Goal: Task Accomplishment & Management: Use online tool/utility

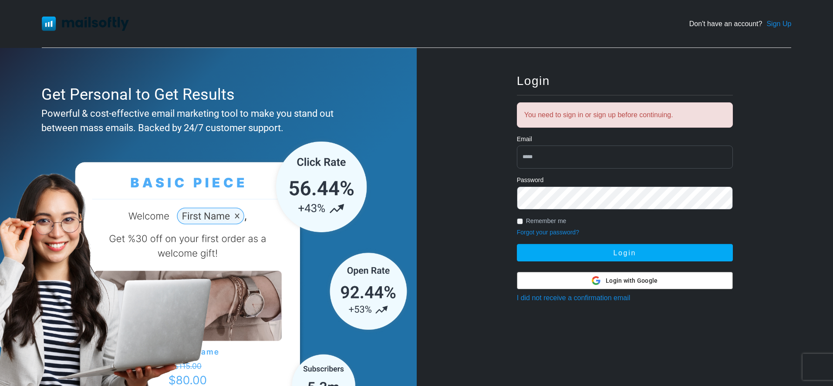
click at [576, 165] on input "email" at bounding box center [625, 156] width 216 height 23
type input "*"
click at [685, 286] on div at bounding box center [624, 280] width 215 height 17
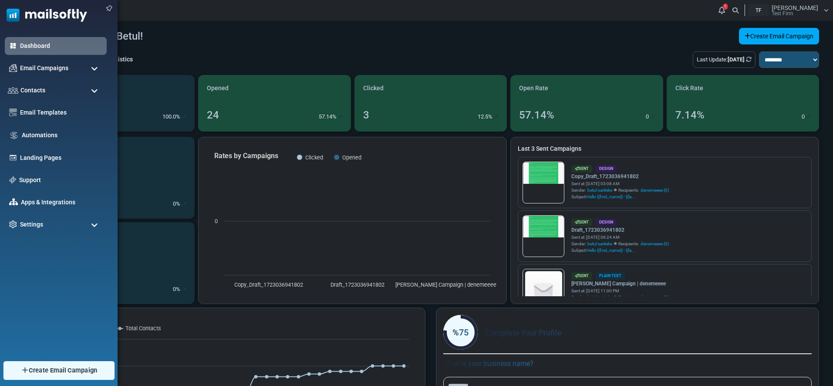
click at [22, 370] on img at bounding box center [24, 370] width 8 height 8
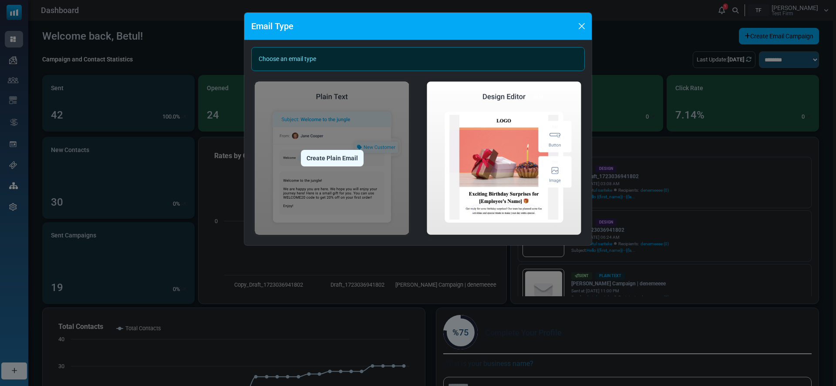
click at [320, 161] on div "Create Plain Email" at bounding box center [332, 158] width 63 height 17
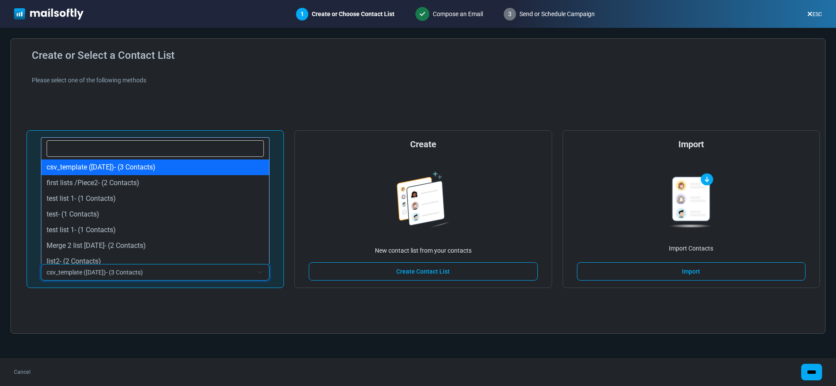
click at [225, 277] on span "csv_template ([DATE])- (3 Contacts)" at bounding box center [155, 272] width 229 height 17
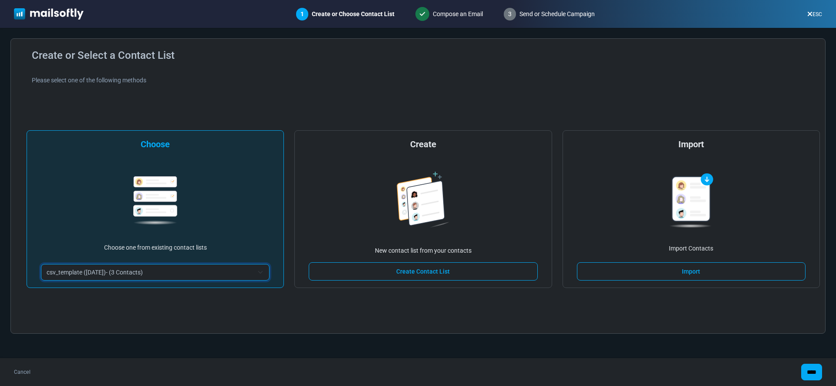
click at [172, 271] on span "csv_template (4/28/2025)- (3 Contacts)" at bounding box center [150, 272] width 207 height 10
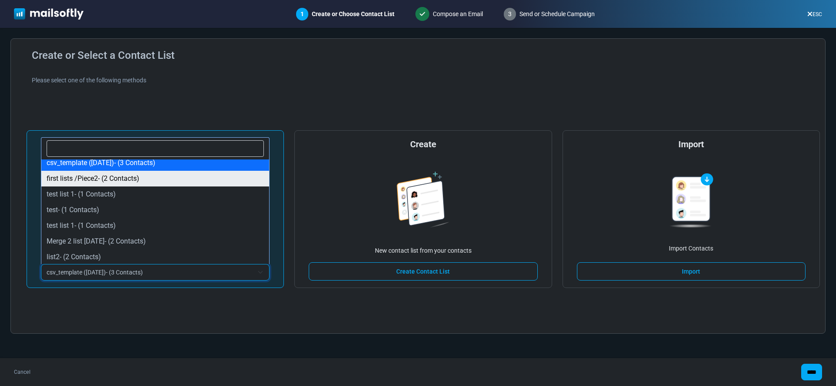
scroll to position [5, 0]
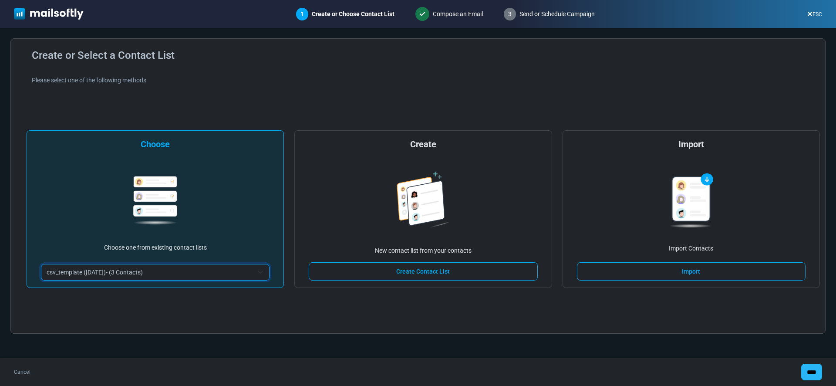
click at [809, 368] on input "****" at bounding box center [811, 372] width 21 height 17
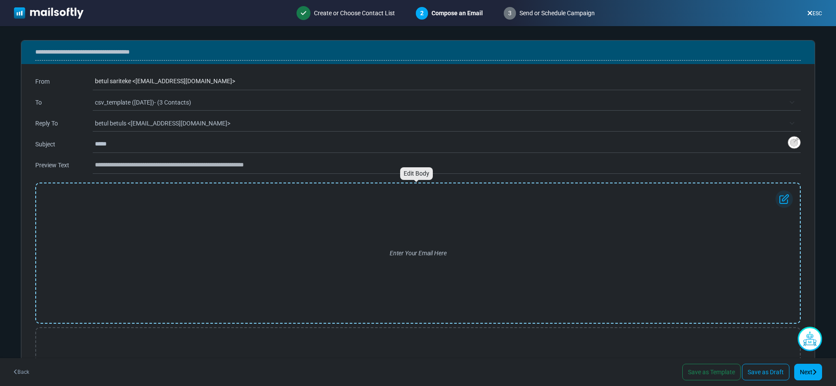
click at [340, 287] on div "Enter Your Email Here" at bounding box center [418, 252] width 750 height 125
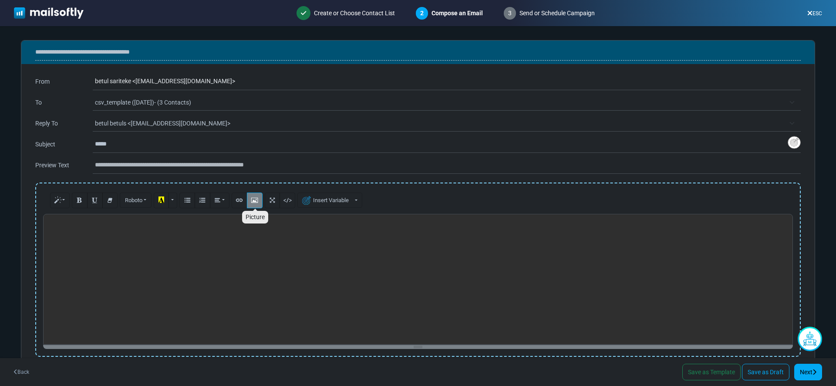
click at [250, 203] on button "Picture" at bounding box center [255, 200] width 16 height 16
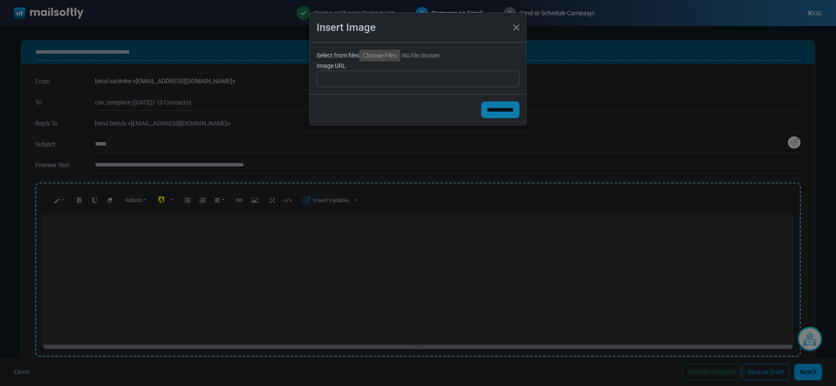
click at [383, 56] on input "Select from files" at bounding box center [418, 56] width 118 height 12
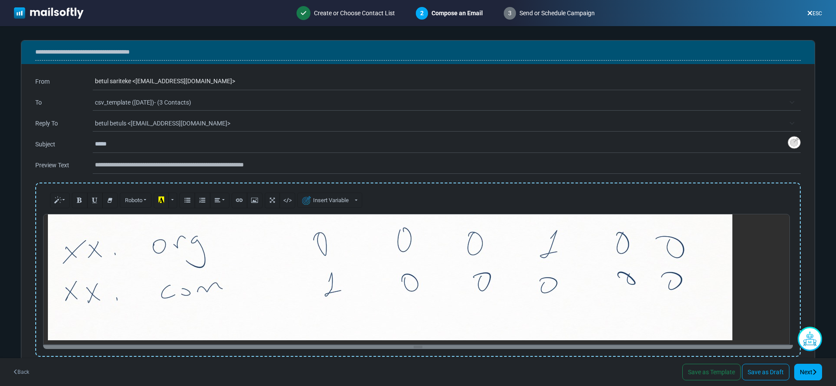
scroll to position [131, 0]
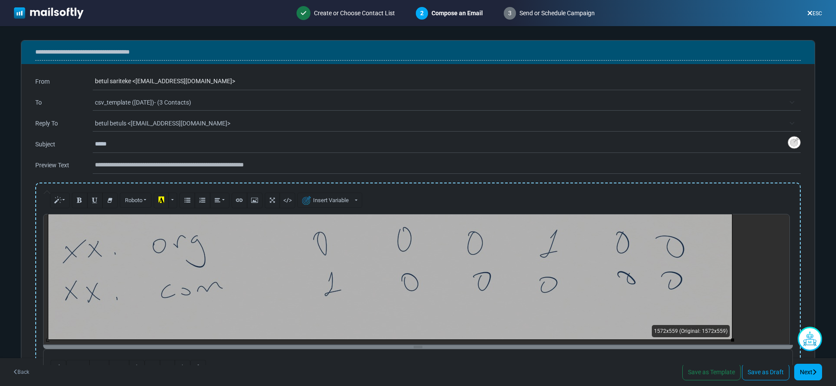
click at [391, 243] on div "1572x559 (Original: 1572x559)" at bounding box center [418, 279] width 750 height 131
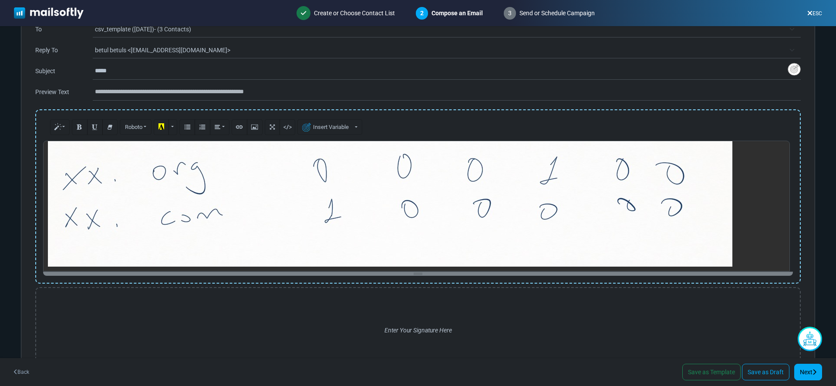
scroll to position [107, 0]
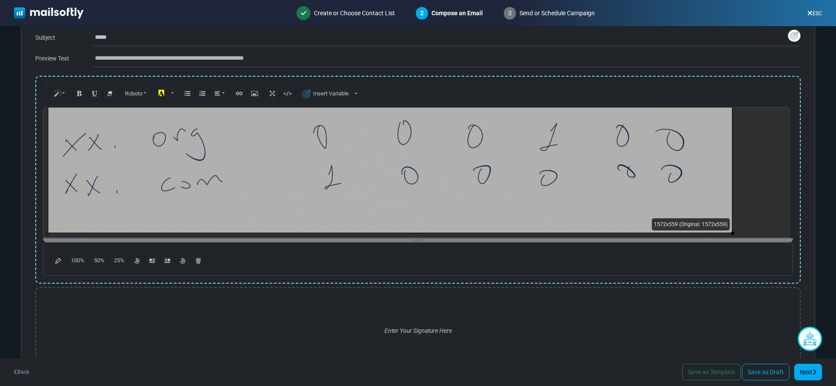
click at [150, 199] on div "1572x559 (Original: 1572x559)" at bounding box center [418, 172] width 750 height 131
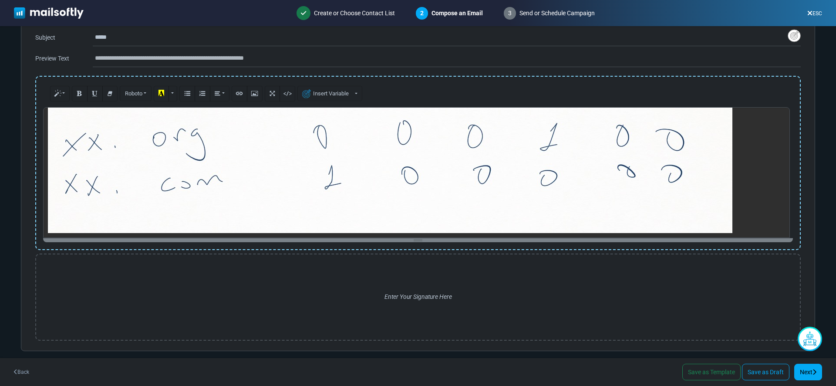
click at [106, 191] on div "1572x559 (Original: 1572x559)" at bounding box center [418, 172] width 750 height 131
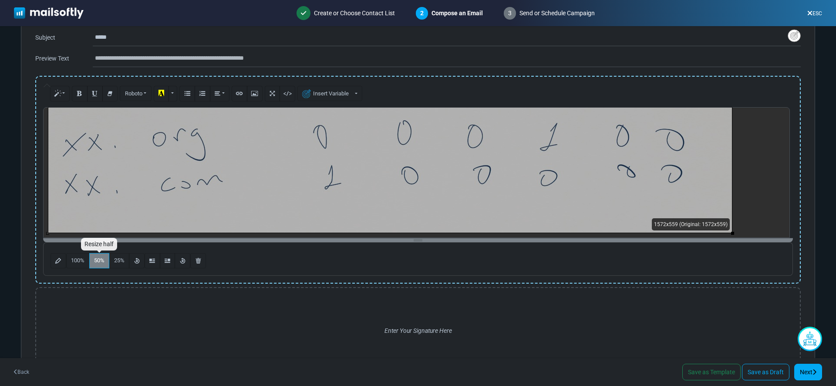
click at [95, 260] on span "50%" at bounding box center [99, 260] width 10 height 7
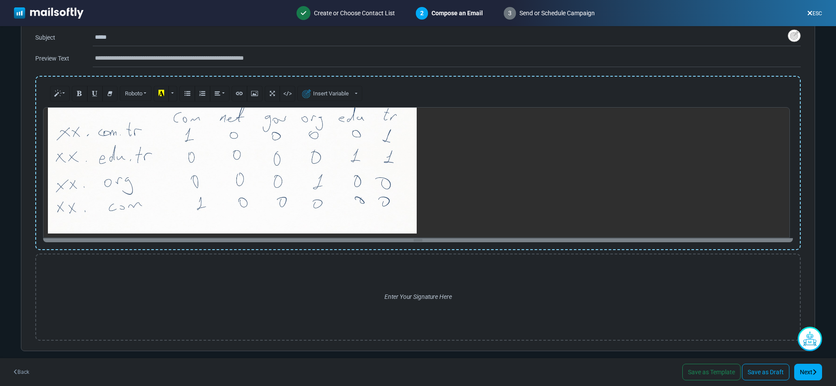
click at [181, 181] on div "1572x559 (Original: 1572x559)" at bounding box center [418, 172] width 750 height 131
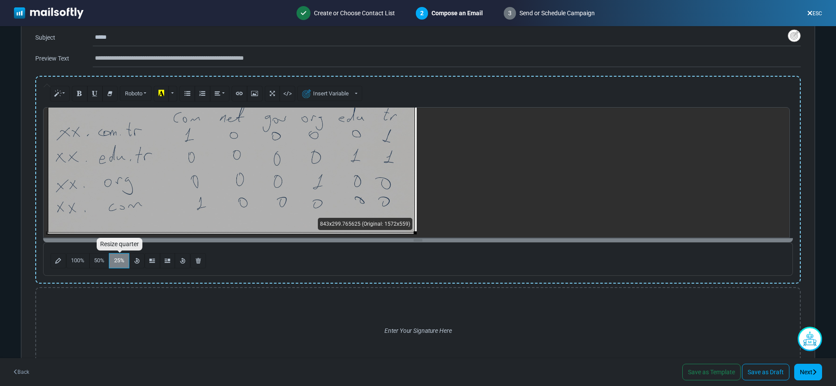
click at [124, 263] on button "25%" at bounding box center [119, 261] width 20 height 16
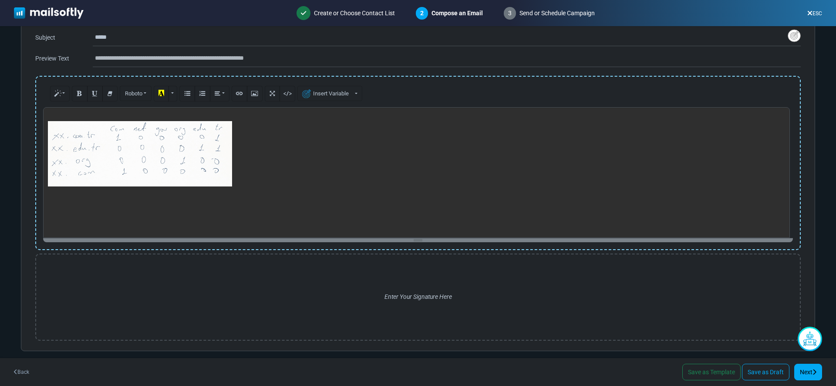
click at [91, 153] on div "843x299.765625 (Original: 1572x559)" at bounding box center [418, 172] width 750 height 131
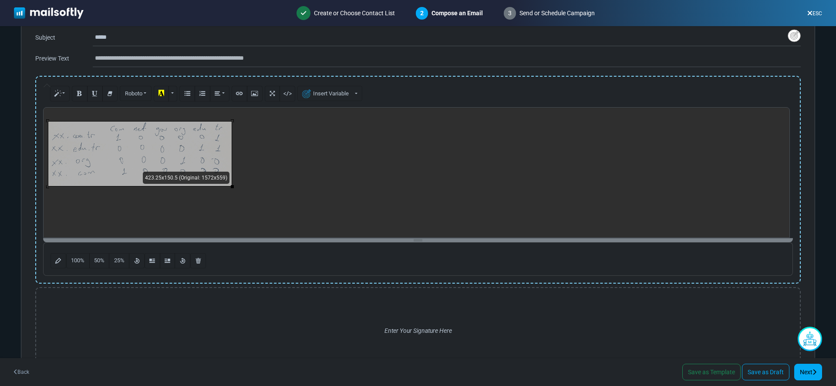
click at [53, 118] on p at bounding box center [416, 149] width 737 height 75
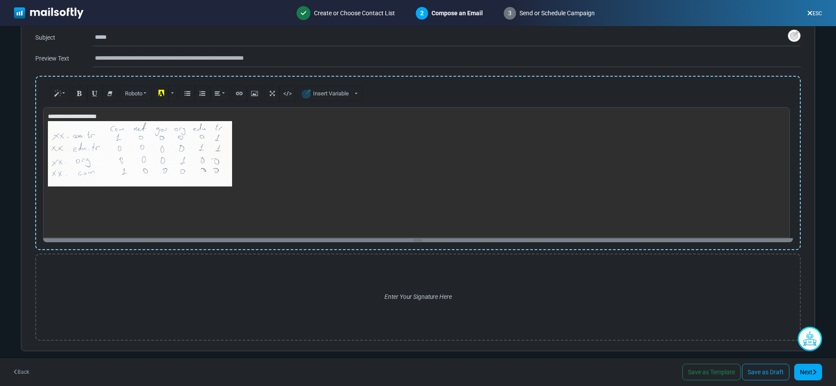
click at [113, 130] on div "**********" at bounding box center [418, 172] width 750 height 131
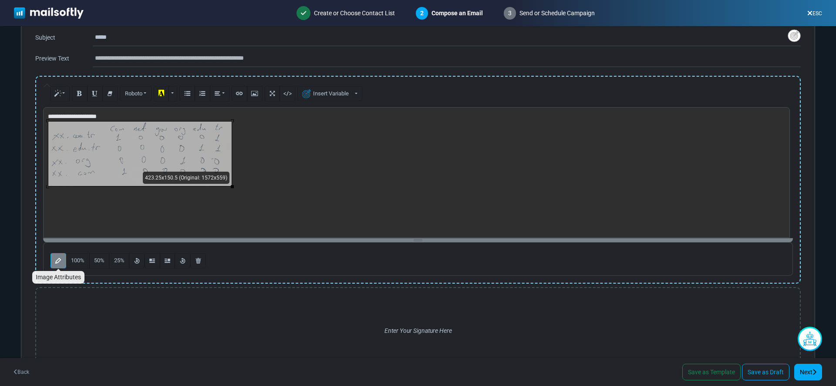
click at [62, 264] on button "Image Attributes" at bounding box center [58, 261] width 16 height 16
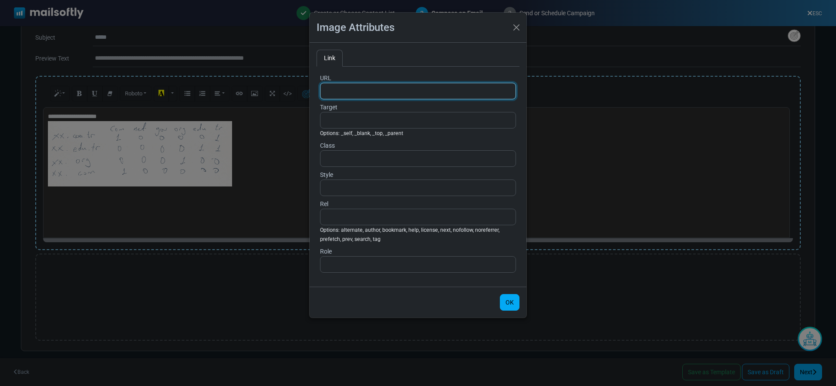
click at [360, 87] on input "Image Attributes" at bounding box center [418, 91] width 196 height 17
paste input "**********"
type input "**********"
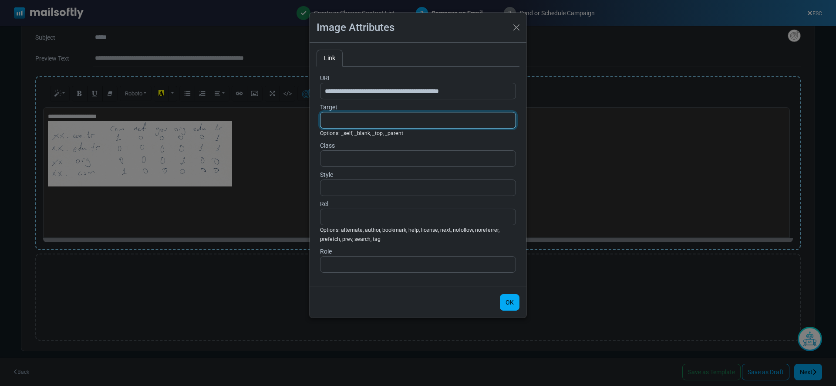
click at [374, 116] on input "Image Attributes" at bounding box center [418, 120] width 196 height 17
type input "******"
click at [510, 305] on button "OK" at bounding box center [510, 302] width 20 height 17
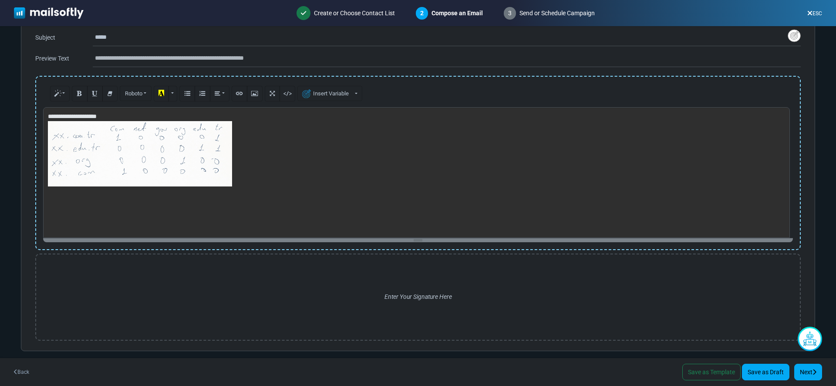
click at [766, 374] on link "Save as Draft" at bounding box center [765, 372] width 47 height 17
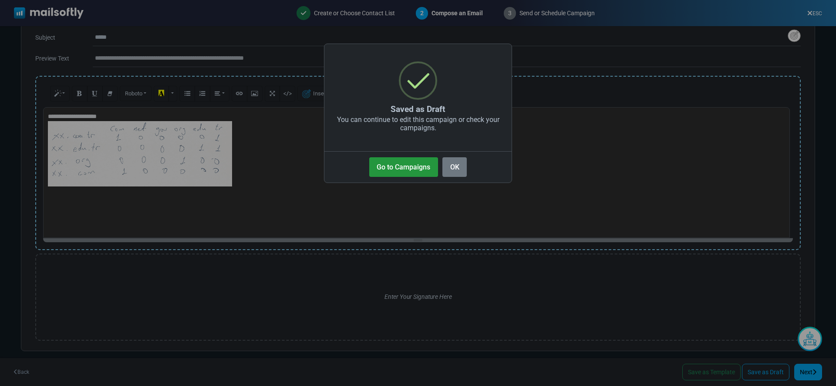
click at [410, 172] on button "Go to Campaigns" at bounding box center [403, 167] width 69 height 20
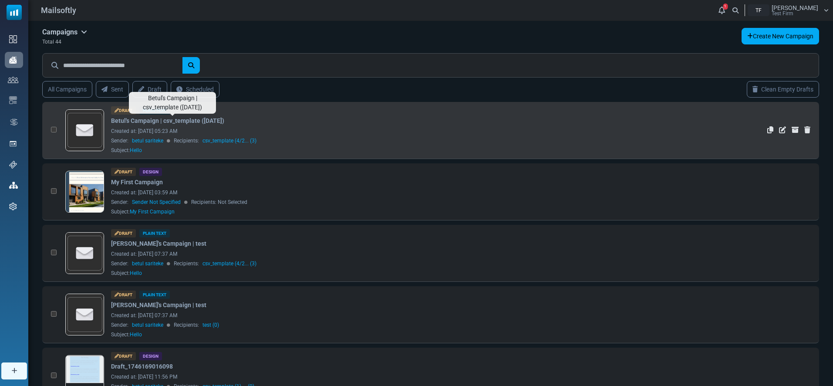
click at [182, 125] on link "Betul's Campaign | csv_template (4/28/2025)" at bounding box center [167, 120] width 113 height 9
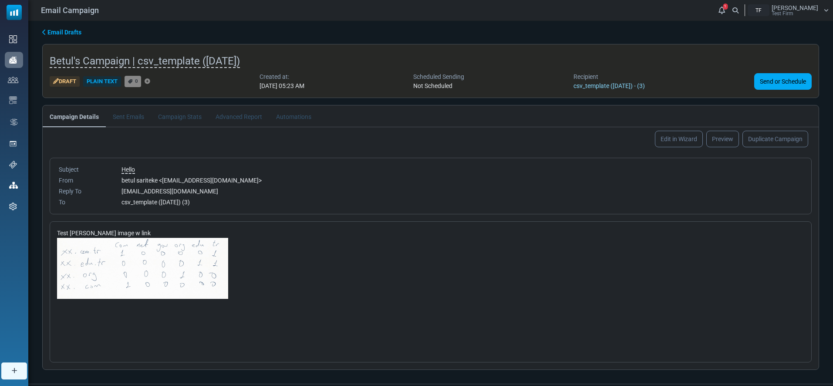
click at [621, 88] on link "csv_template (4/28/2025) - (3)" at bounding box center [608, 85] width 71 height 7
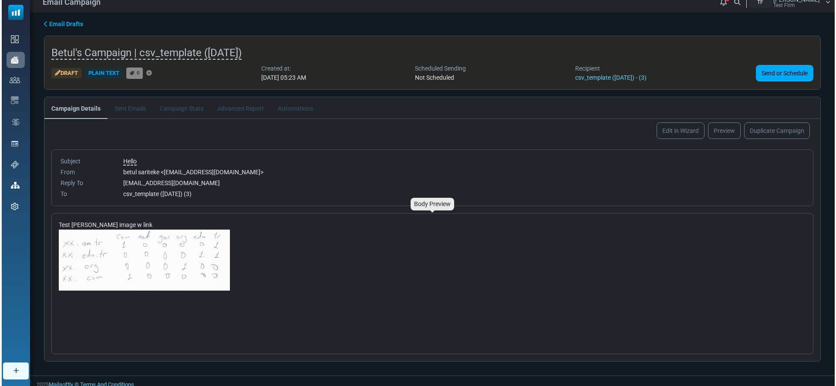
scroll to position [13, 0]
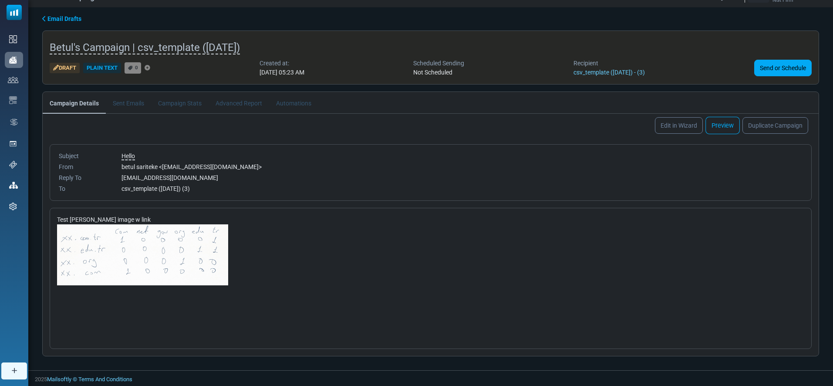
click at [728, 126] on link "Preview" at bounding box center [722, 125] width 34 height 17
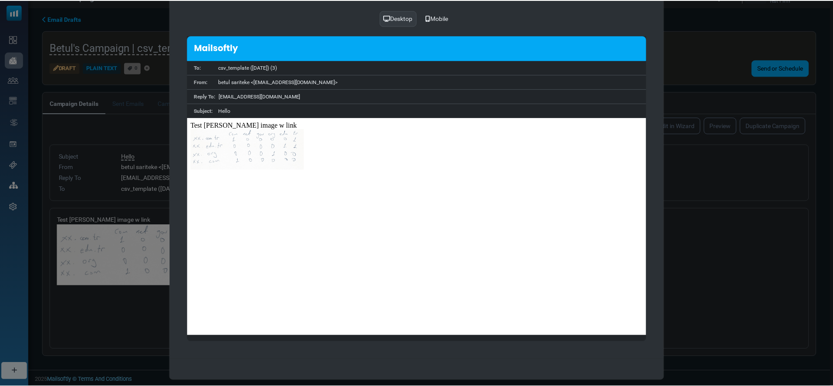
scroll to position [50, 0]
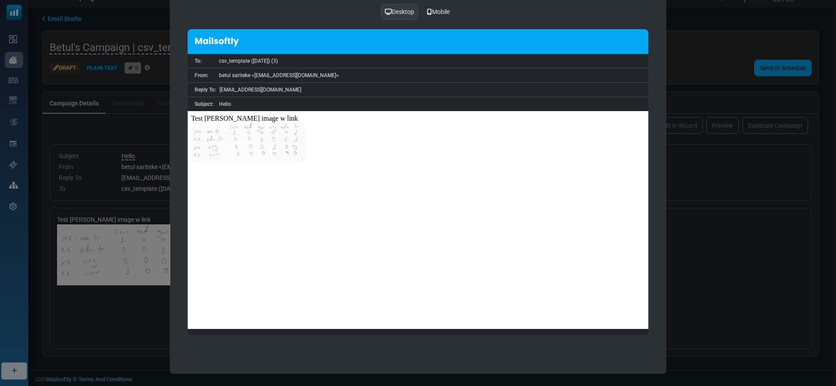
click at [276, 142] on img at bounding box center [248, 142] width 114 height 40
click at [685, 103] on div "Preview Send Test E-mail Send or Schedule Desktop Mobile To: csv_template (4/28…" at bounding box center [418, 193] width 836 height 386
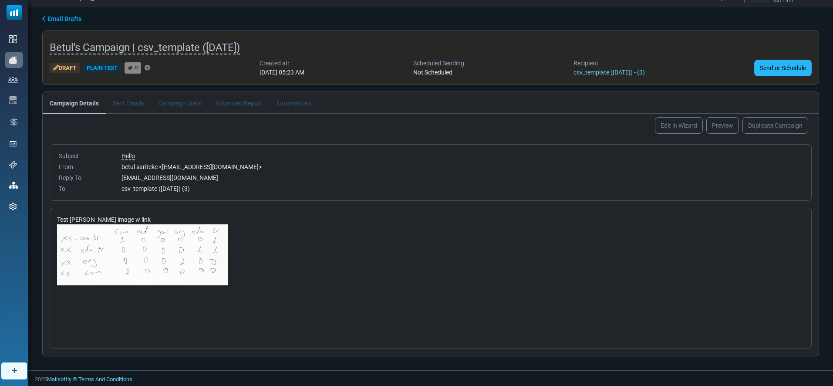
click at [781, 71] on link "Send or Schedule" at bounding box center [782, 68] width 57 height 17
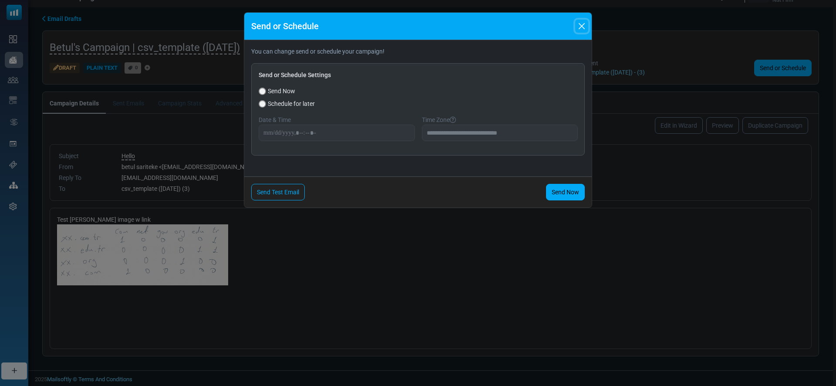
click at [584, 24] on button "Close" at bounding box center [581, 26] width 13 height 13
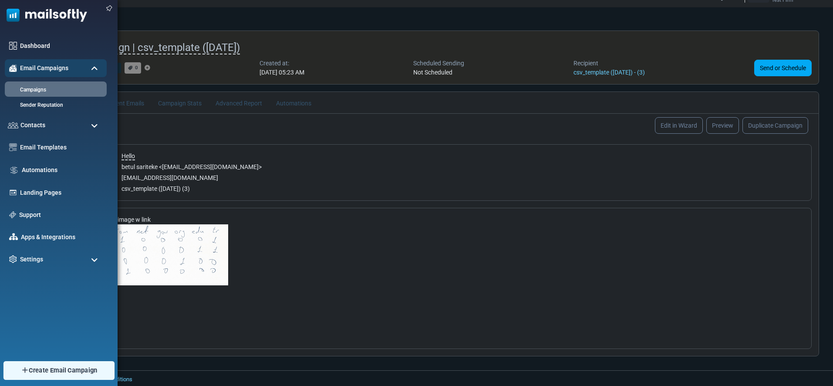
click at [55, 374] on span "Create Email Campaign" at bounding box center [63, 370] width 69 height 10
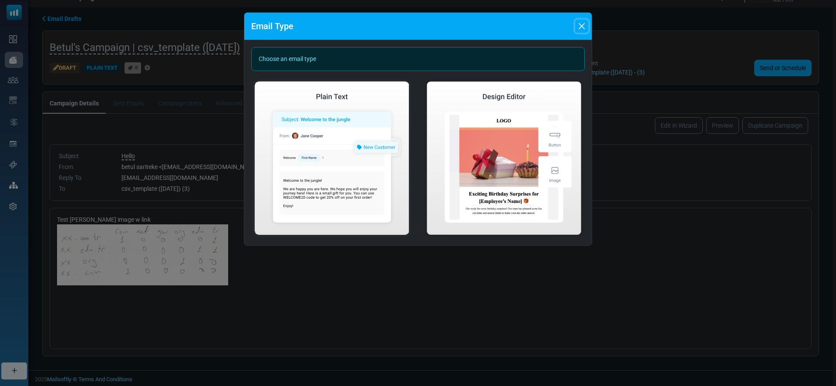
click at [582, 25] on button "Close" at bounding box center [581, 26] width 13 height 13
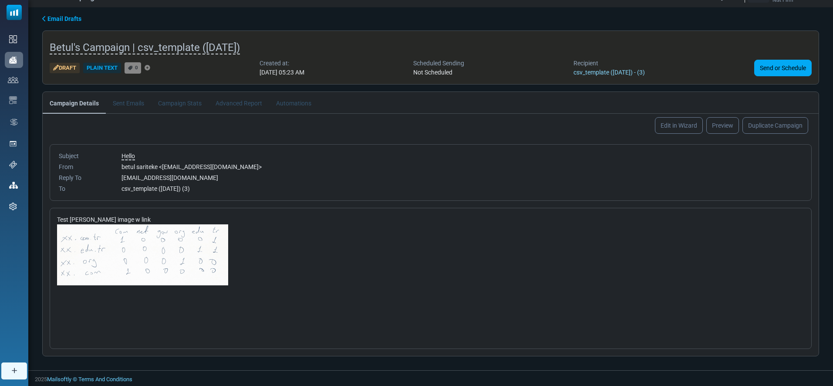
click at [629, 70] on link "csv_template (4/28/2025) - (3)" at bounding box center [608, 72] width 71 height 7
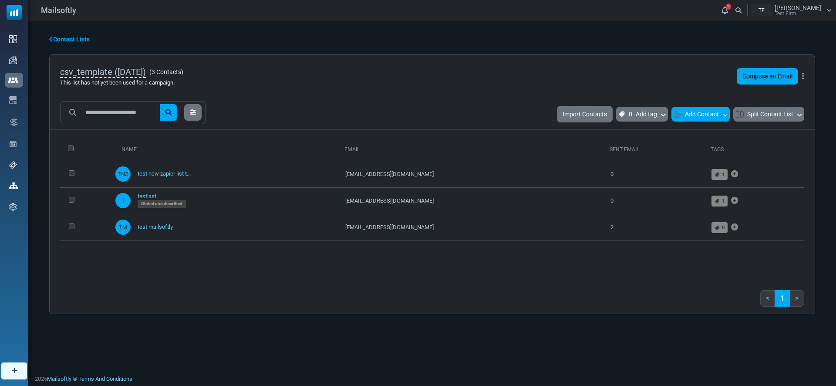
click at [706, 121] on button "Add Contact" at bounding box center [700, 114] width 58 height 15
